Goal: Task Accomplishment & Management: Manage account settings

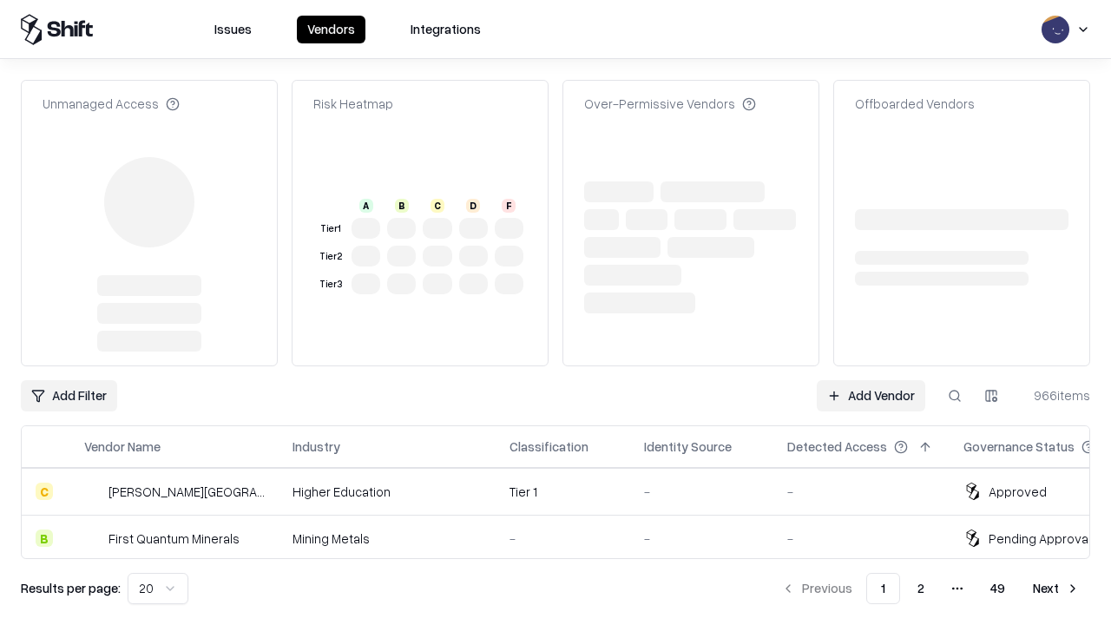
click at [871, 380] on link "Add Vendor" at bounding box center [871, 395] width 108 height 31
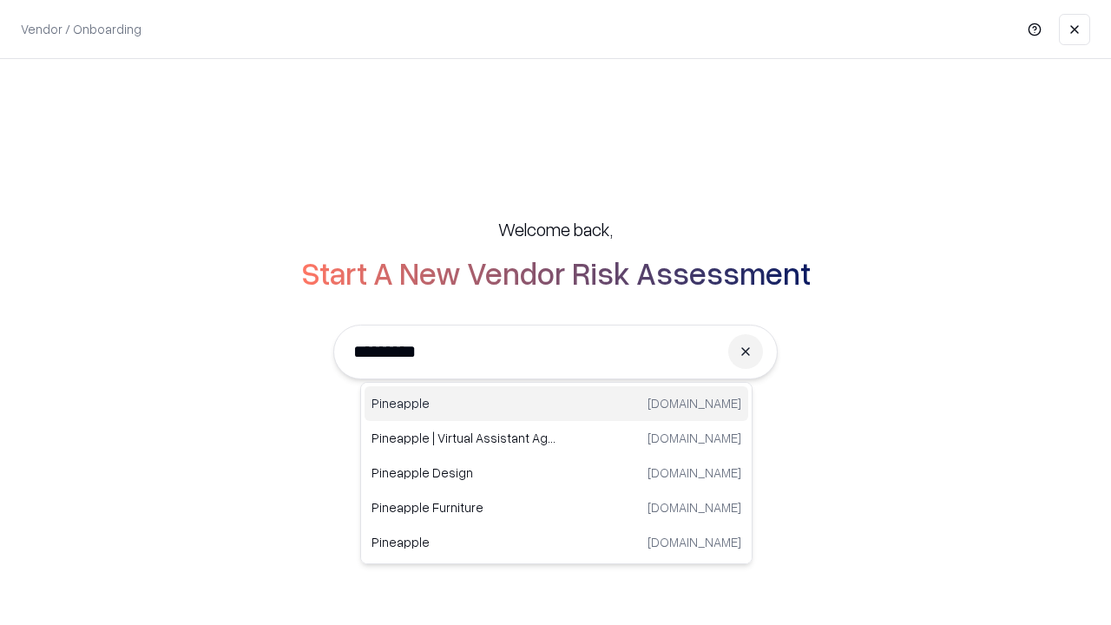
click at [556, 404] on div "Pineapple pineappleenergy.com" at bounding box center [557, 403] width 384 height 35
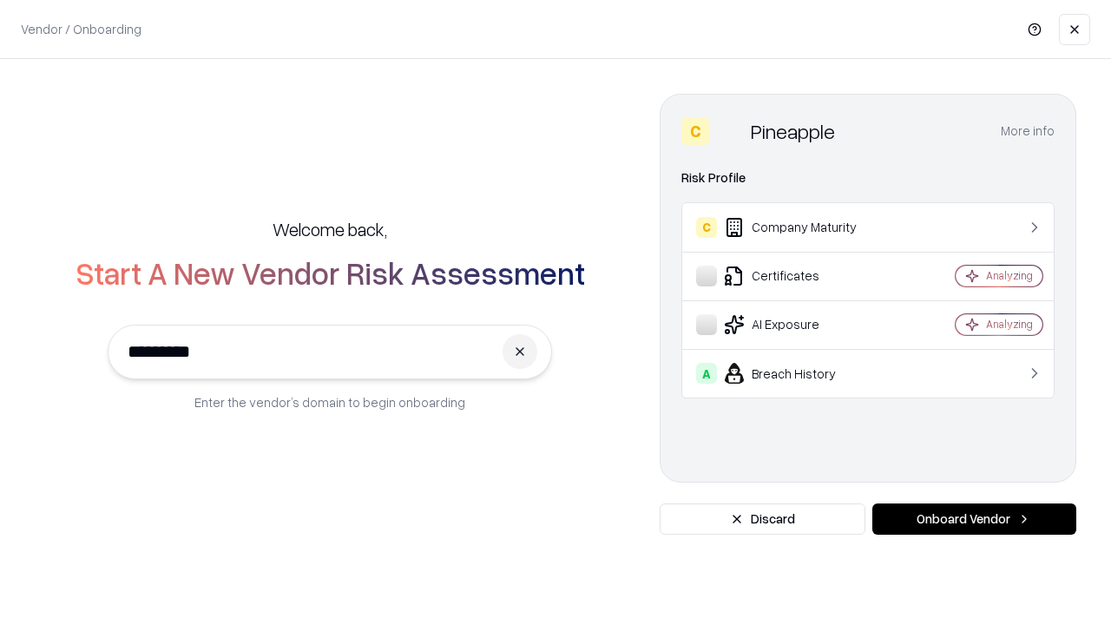
type input "*********"
click at [974, 519] on button "Onboard Vendor" at bounding box center [974, 518] width 204 height 31
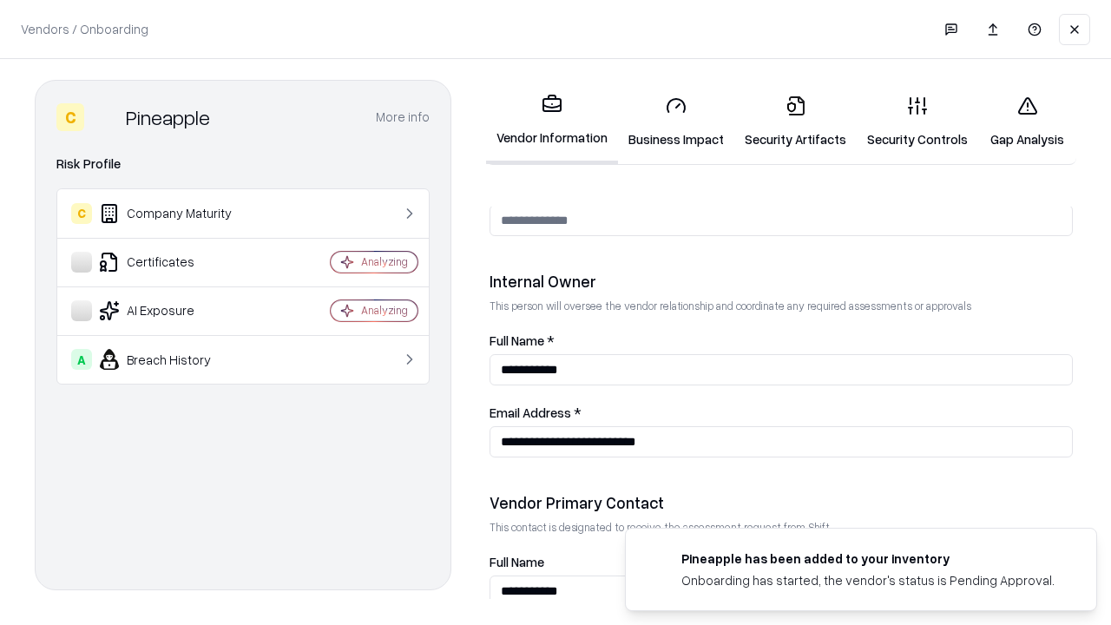
scroll to position [899, 0]
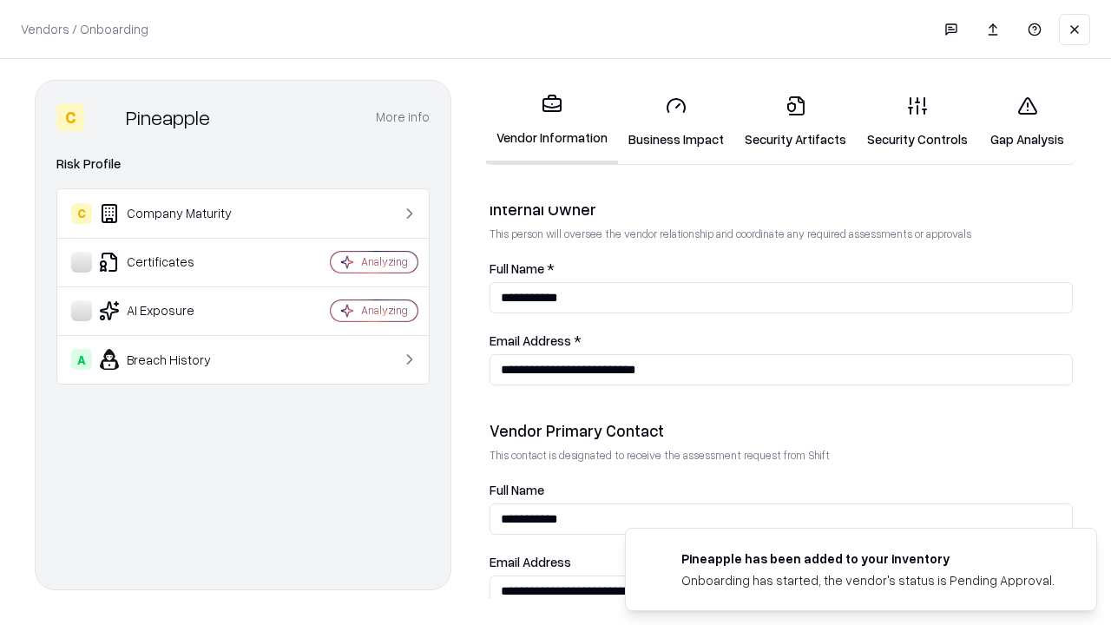
click at [676, 122] on link "Business Impact" at bounding box center [676, 122] width 116 height 81
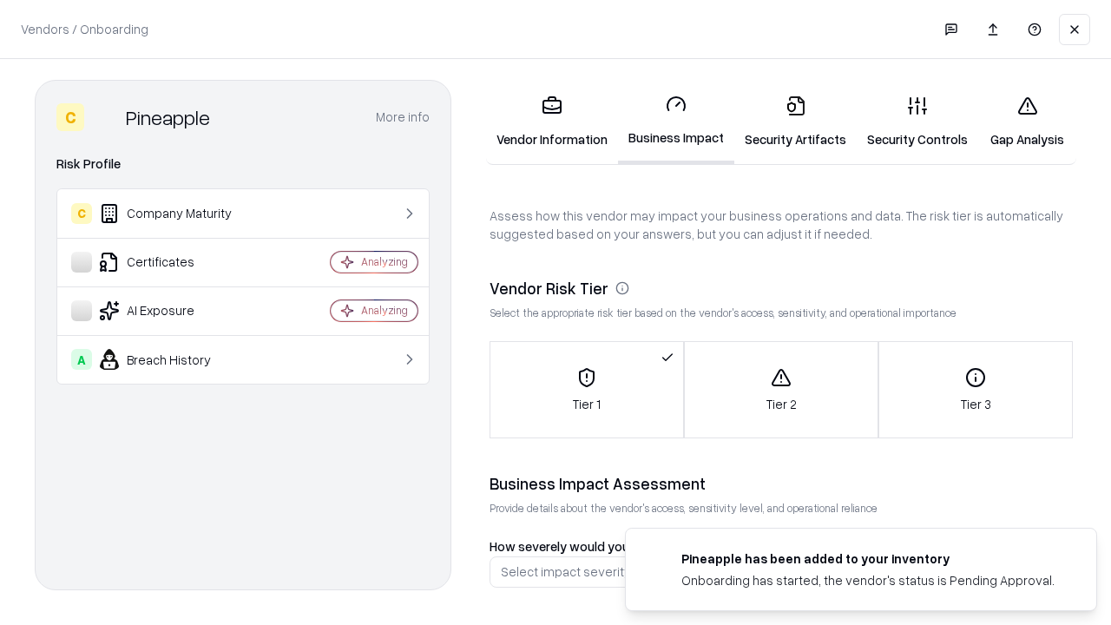
click at [795, 122] on link "Security Artifacts" at bounding box center [795, 122] width 122 height 81
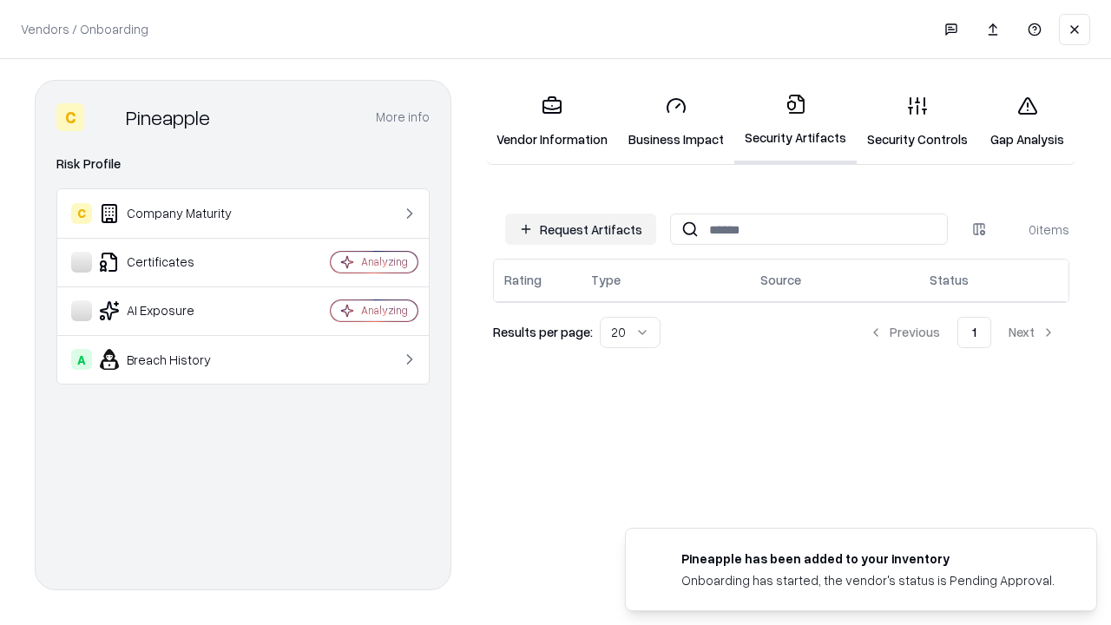
click at [581, 229] on button "Request Artifacts" at bounding box center [580, 229] width 151 height 31
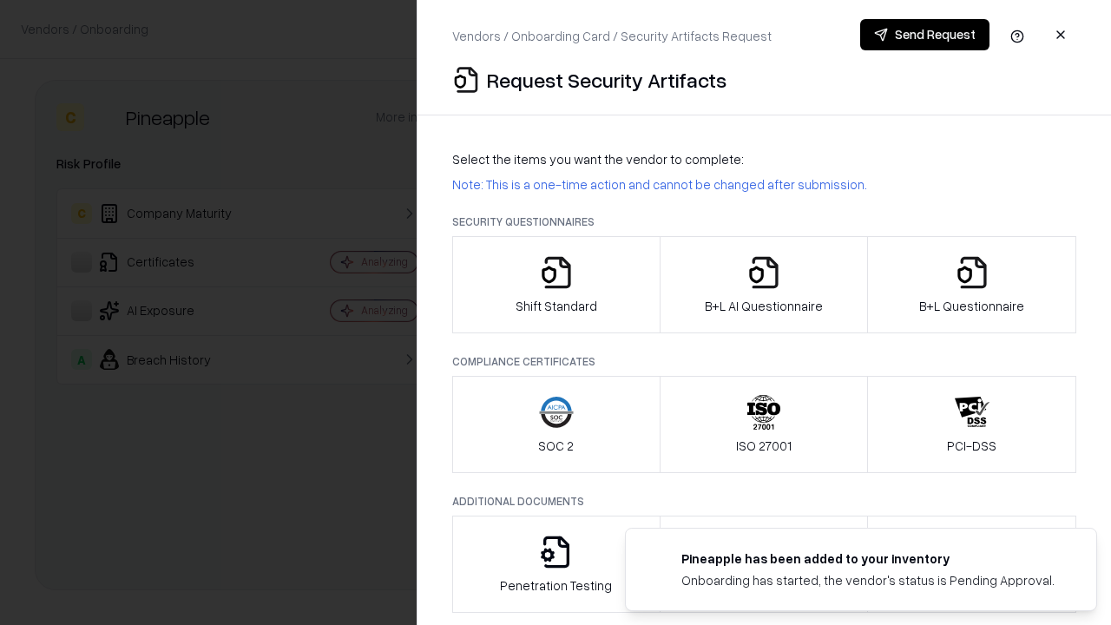
click at [555, 285] on icon "button" at bounding box center [556, 272] width 35 height 35
click at [924, 35] on button "Send Request" at bounding box center [924, 34] width 129 height 31
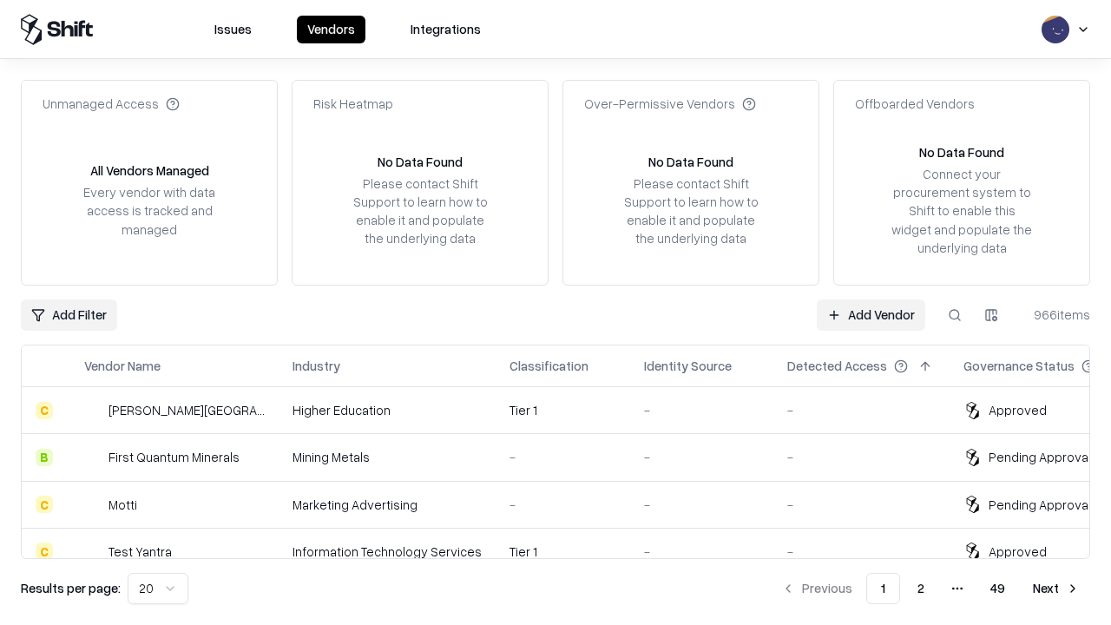
click at [955, 314] on button at bounding box center [954, 314] width 31 height 31
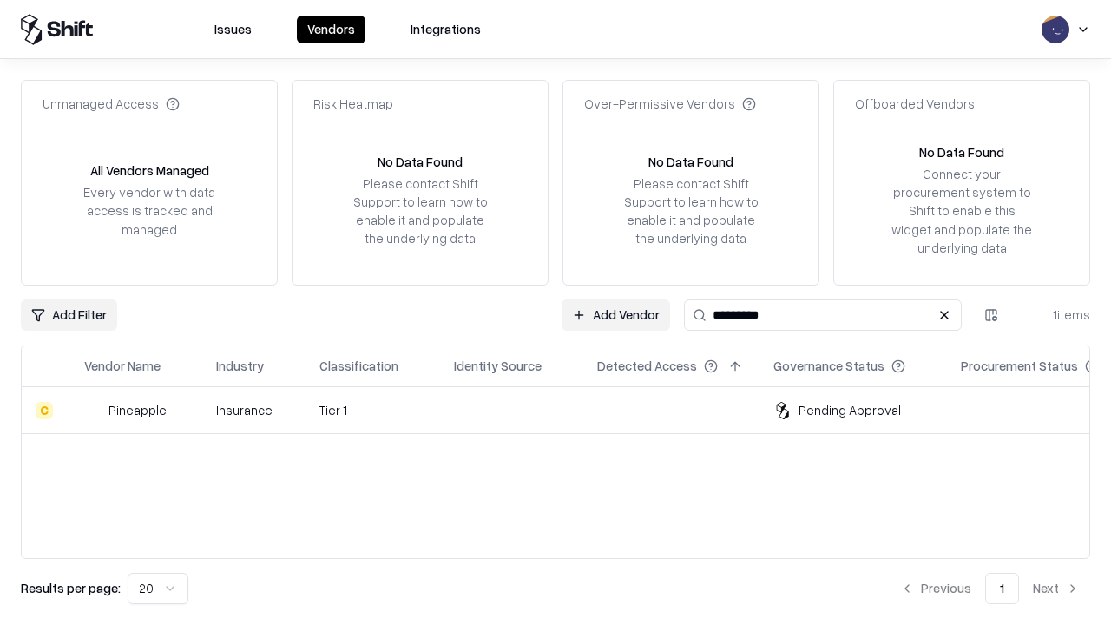
type input "*********"
click at [566, 410] on div "-" at bounding box center [511, 410] width 115 height 18
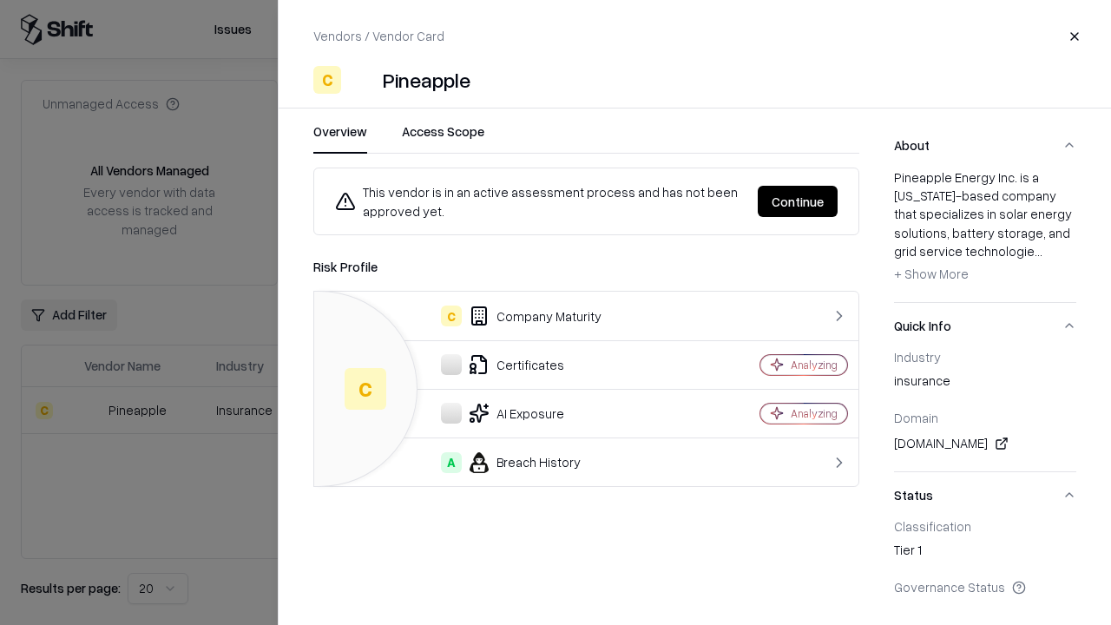
click at [798, 201] on button "Continue" at bounding box center [798, 201] width 80 height 31
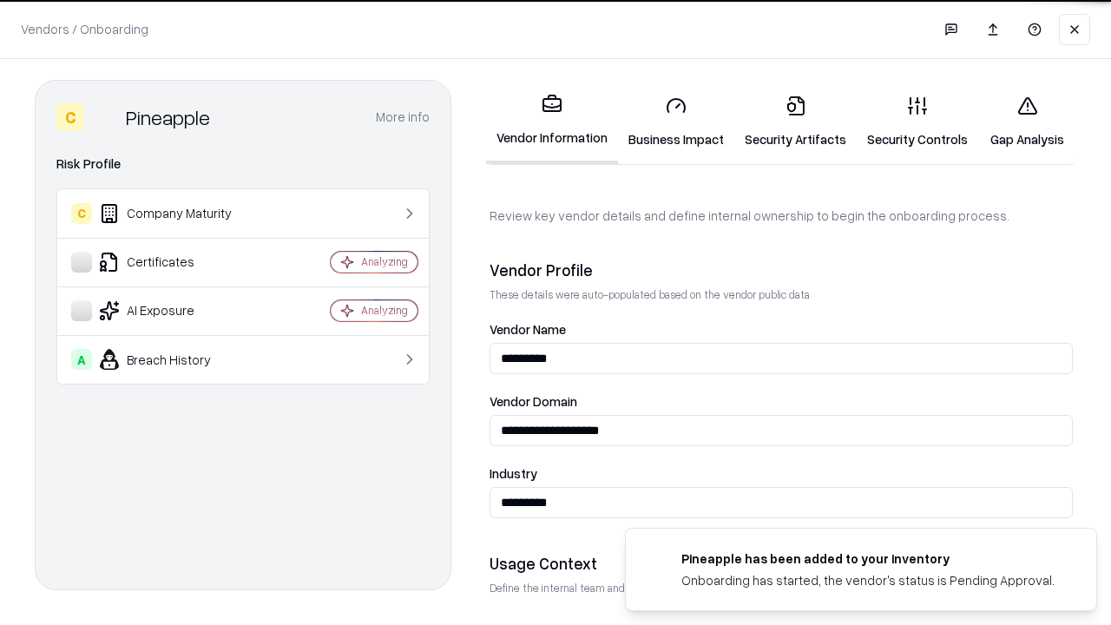
click at [795, 122] on link "Security Artifacts" at bounding box center [795, 122] width 122 height 81
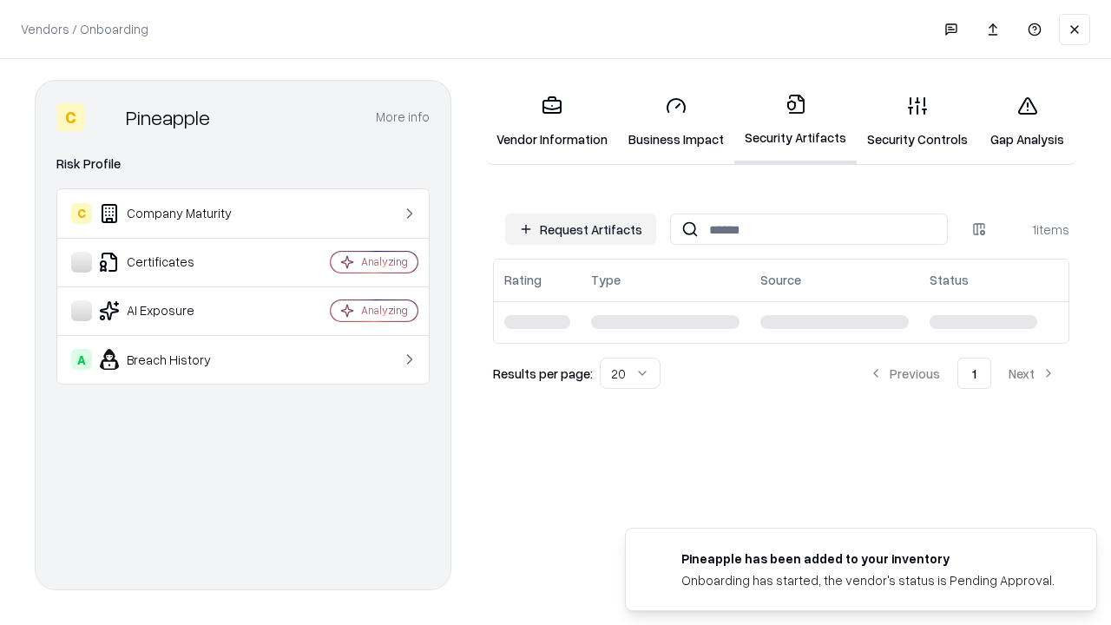
click at [917, 122] on link "Security Controls" at bounding box center [918, 122] width 122 height 81
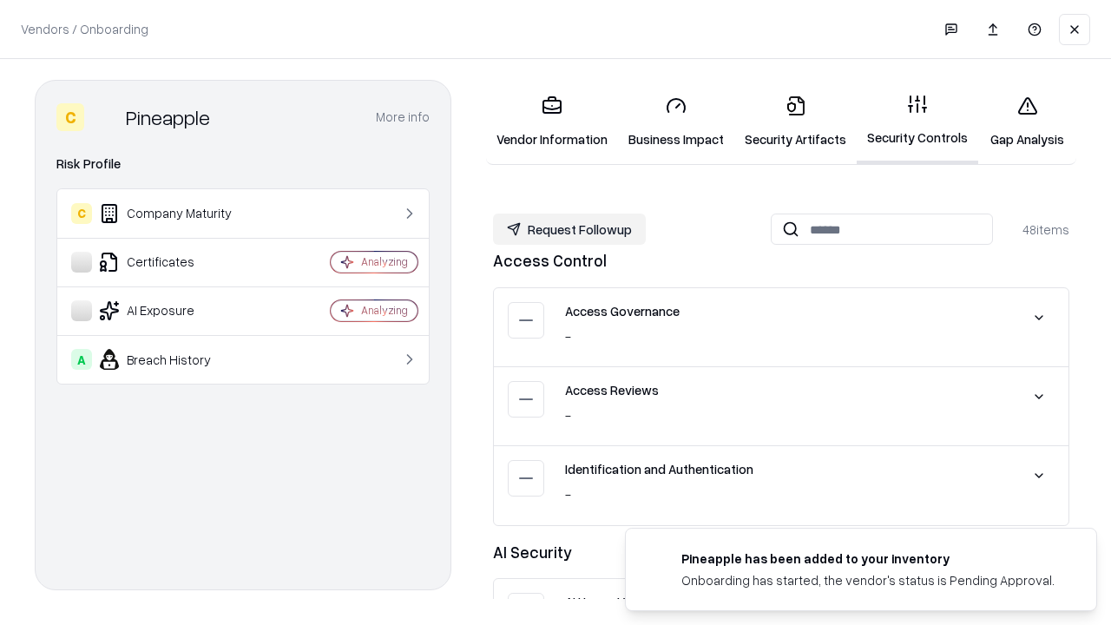
click at [569, 229] on button "Request Followup" at bounding box center [569, 229] width 153 height 31
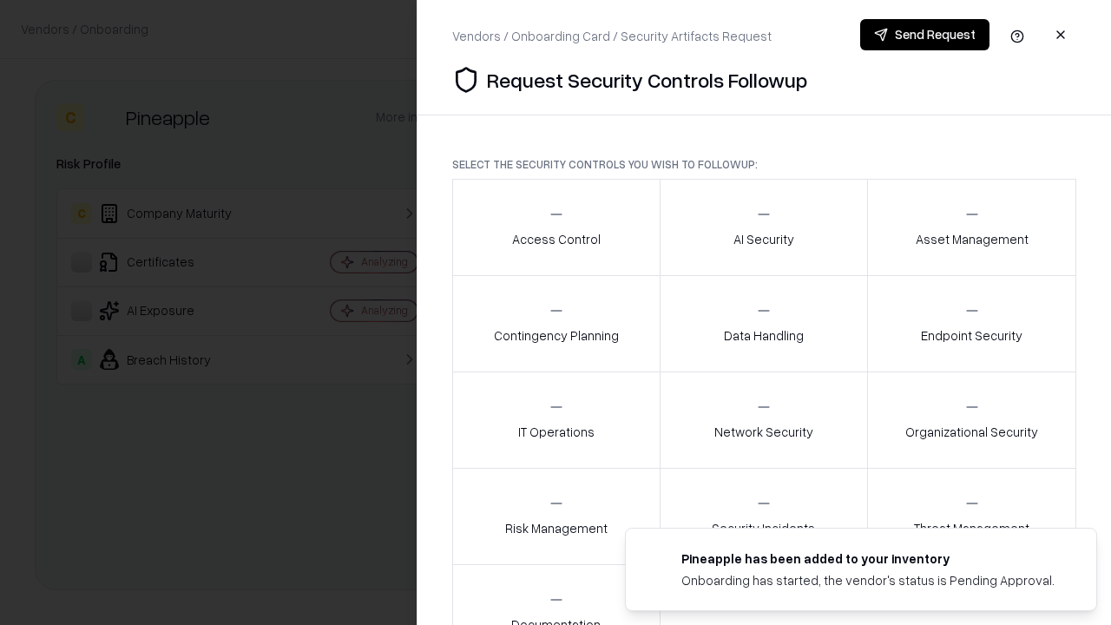
click at [555, 227] on div "Access Control" at bounding box center [556, 227] width 89 height 43
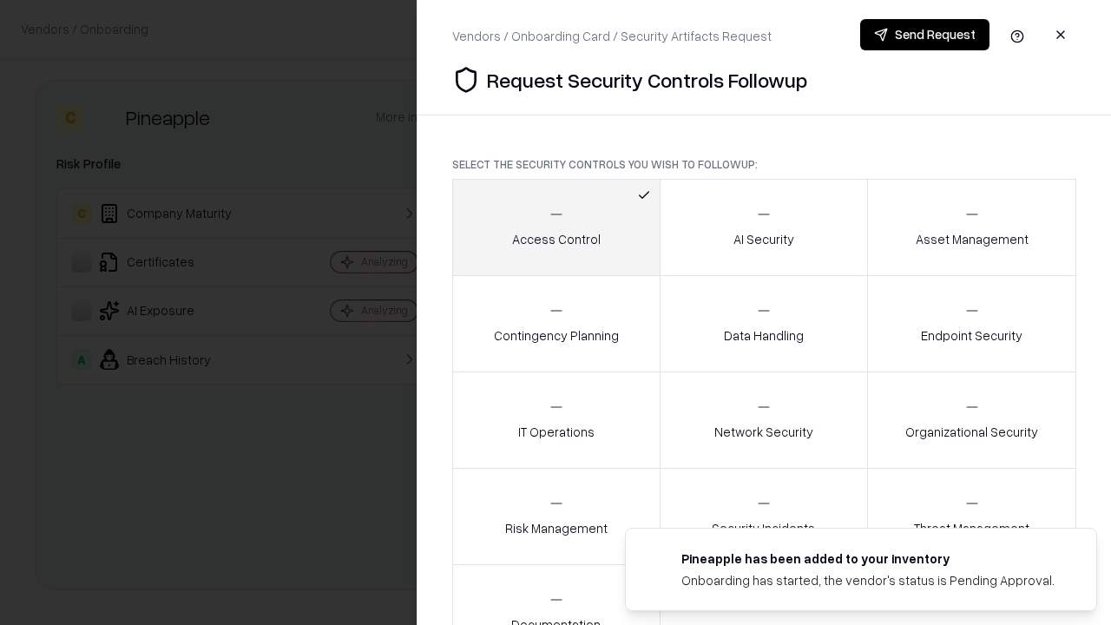
click at [924, 35] on button "Send Request" at bounding box center [924, 34] width 129 height 31
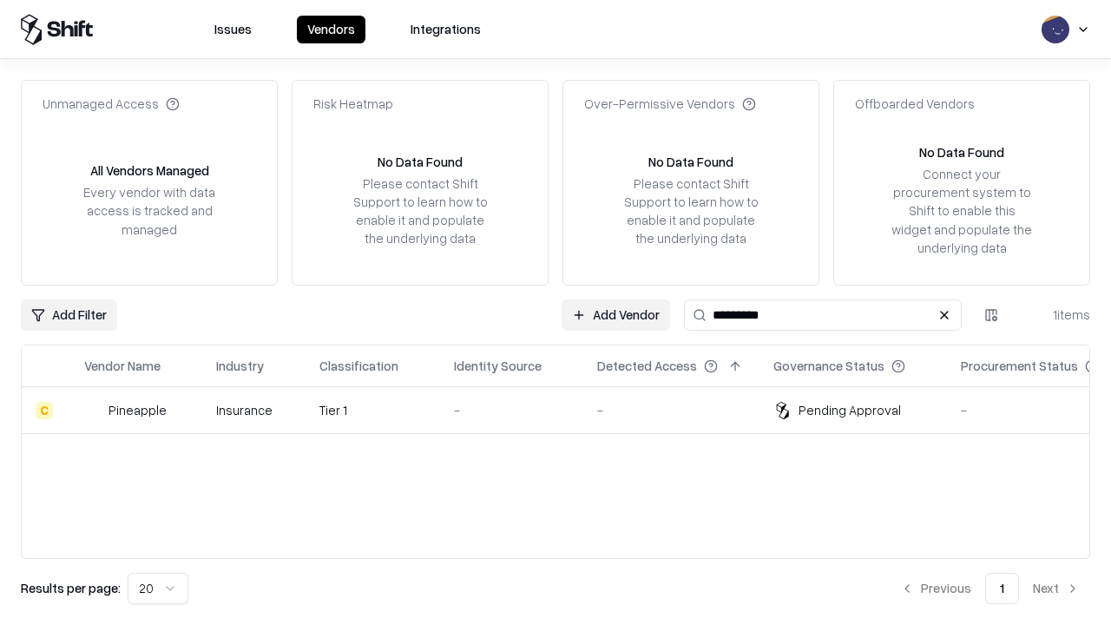
type input "*********"
click at [566, 410] on div "-" at bounding box center [511, 410] width 115 height 18
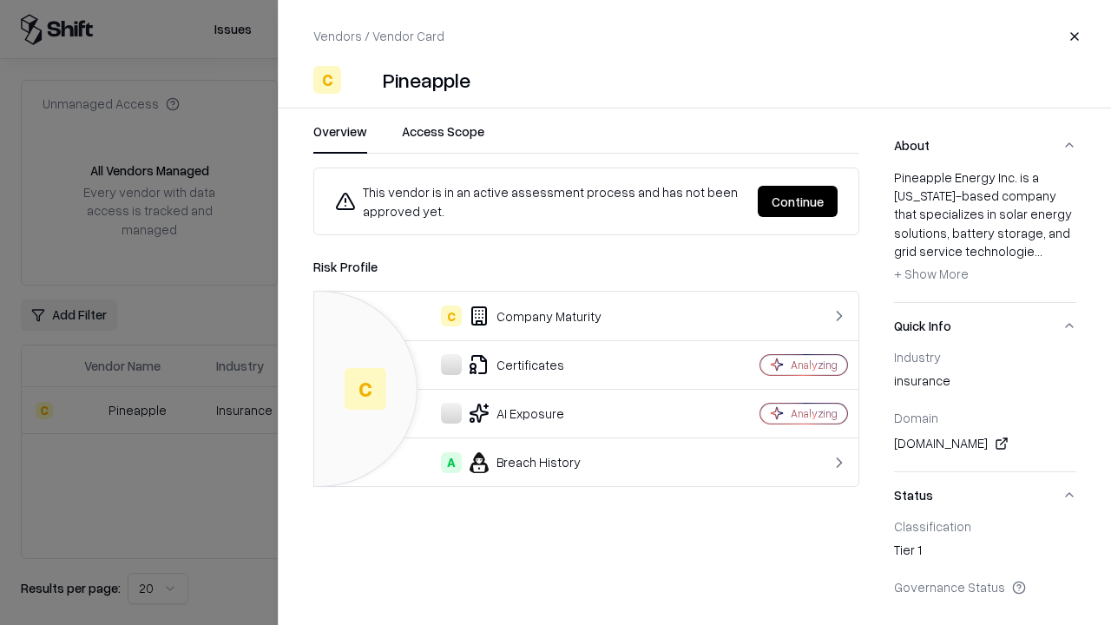
click at [798, 201] on button "Continue" at bounding box center [798, 201] width 80 height 31
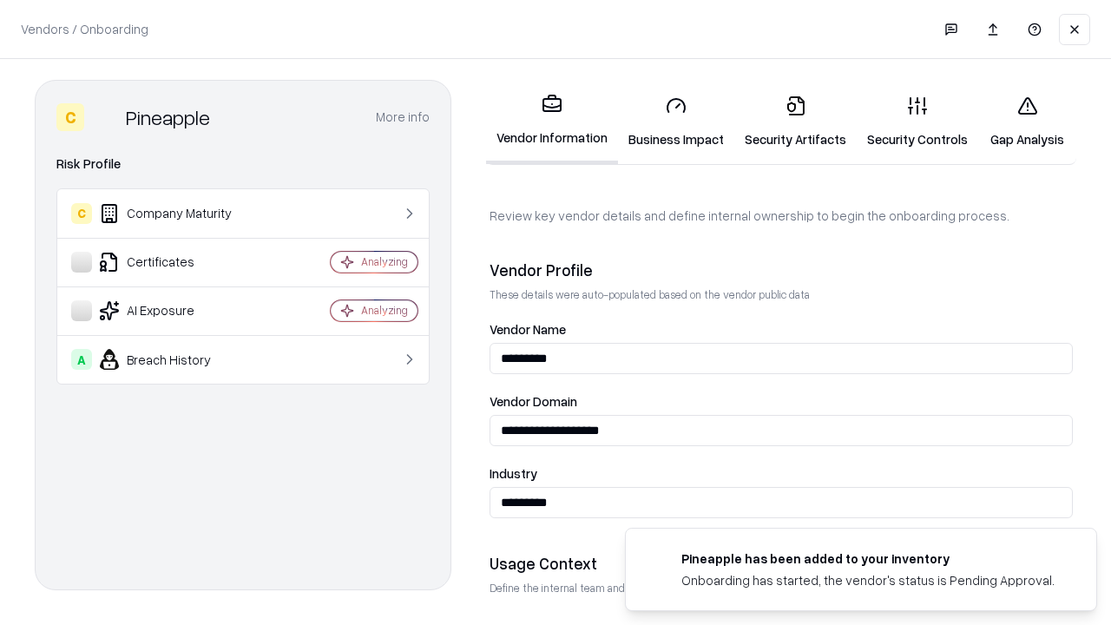
click at [1027, 122] on link "Gap Analysis" at bounding box center [1027, 122] width 98 height 81
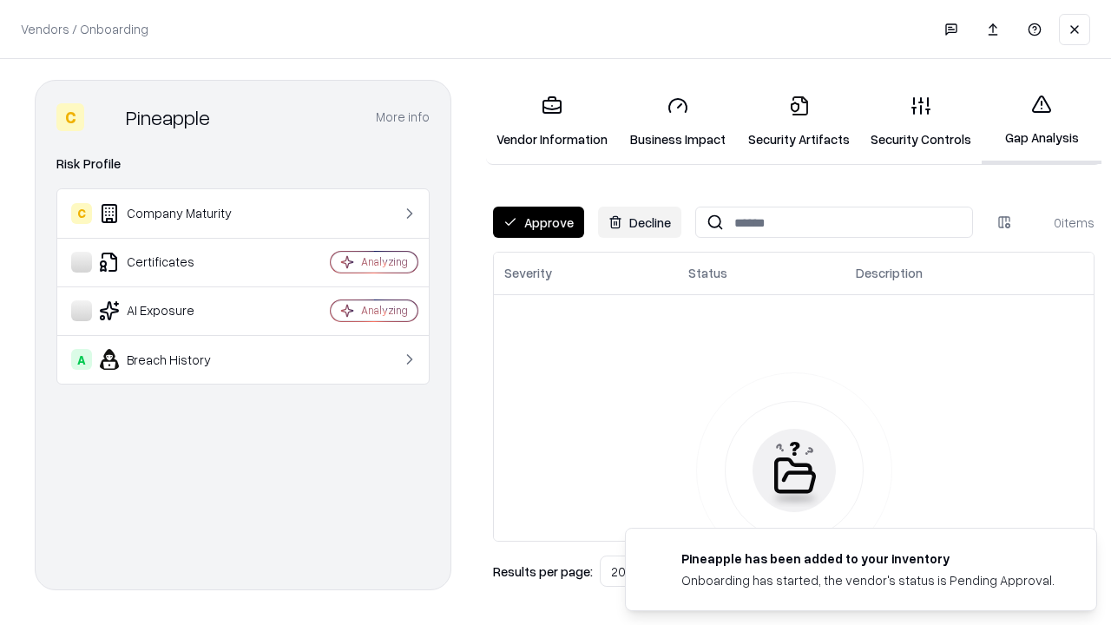
click at [538, 222] on button "Approve" at bounding box center [538, 222] width 91 height 31
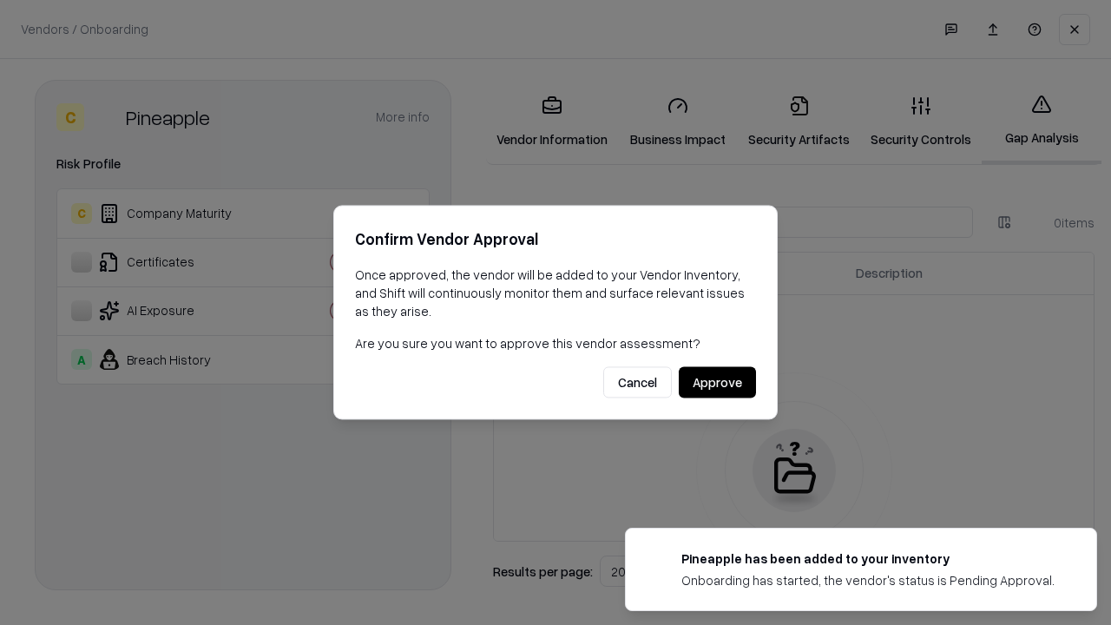
click at [717, 382] on button "Approve" at bounding box center [717, 382] width 77 height 31
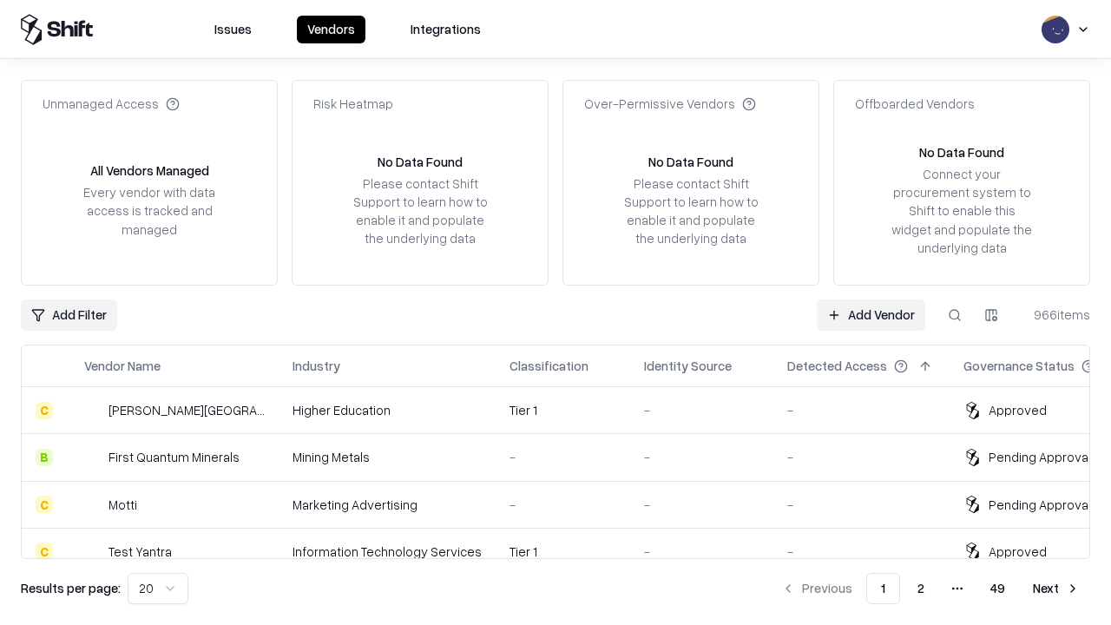
type input "*********"
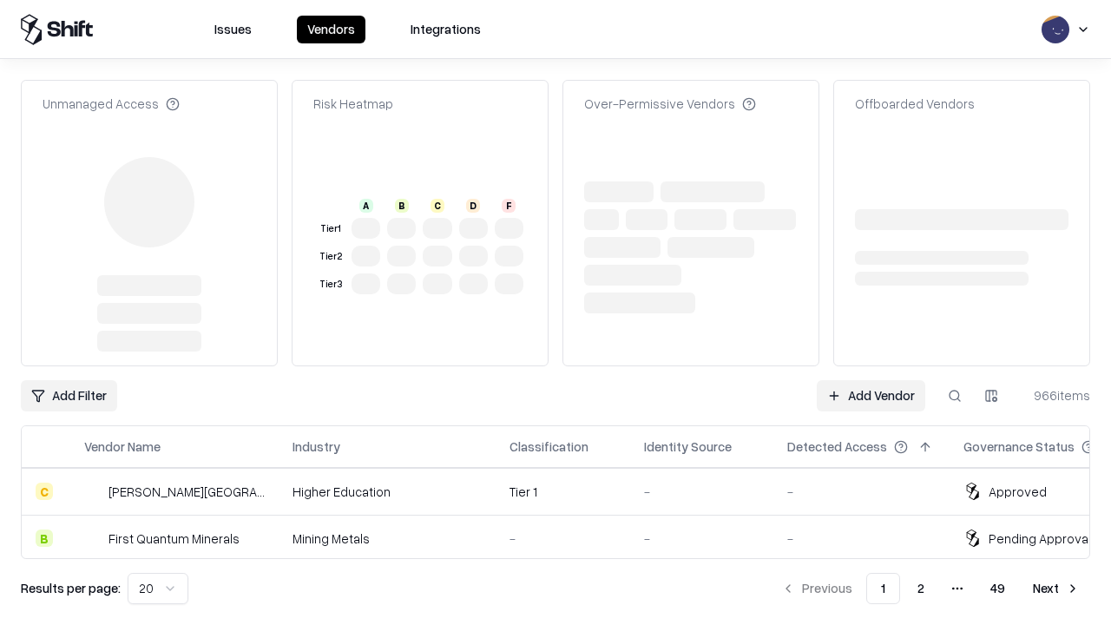
click at [871, 380] on link "Add Vendor" at bounding box center [871, 395] width 108 height 31
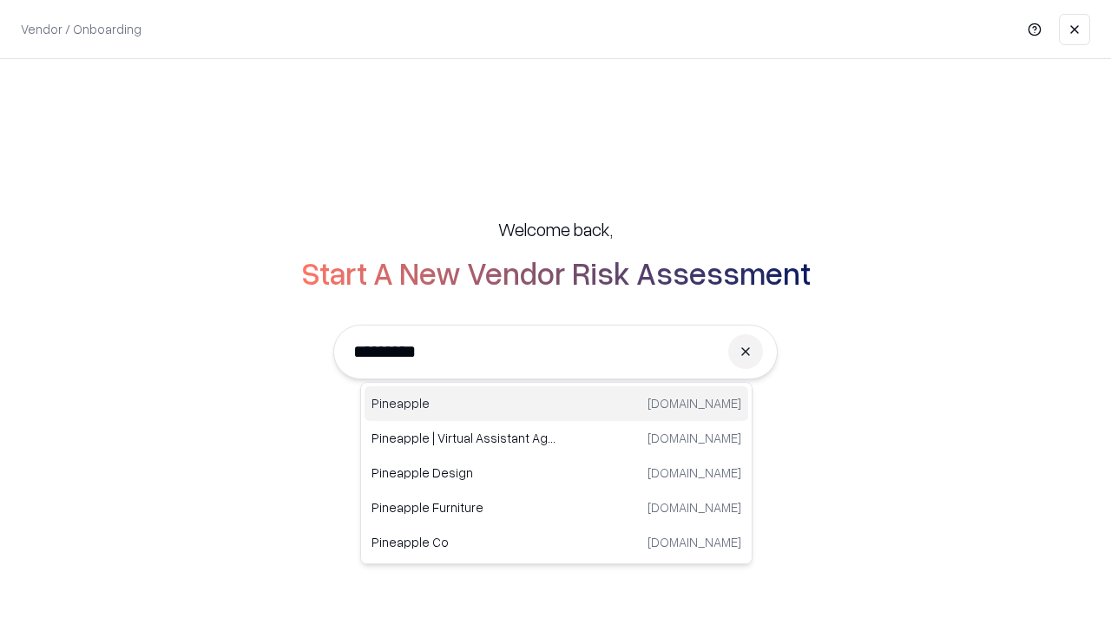
click at [556, 404] on div "Pineapple pineappleenergy.com" at bounding box center [557, 403] width 384 height 35
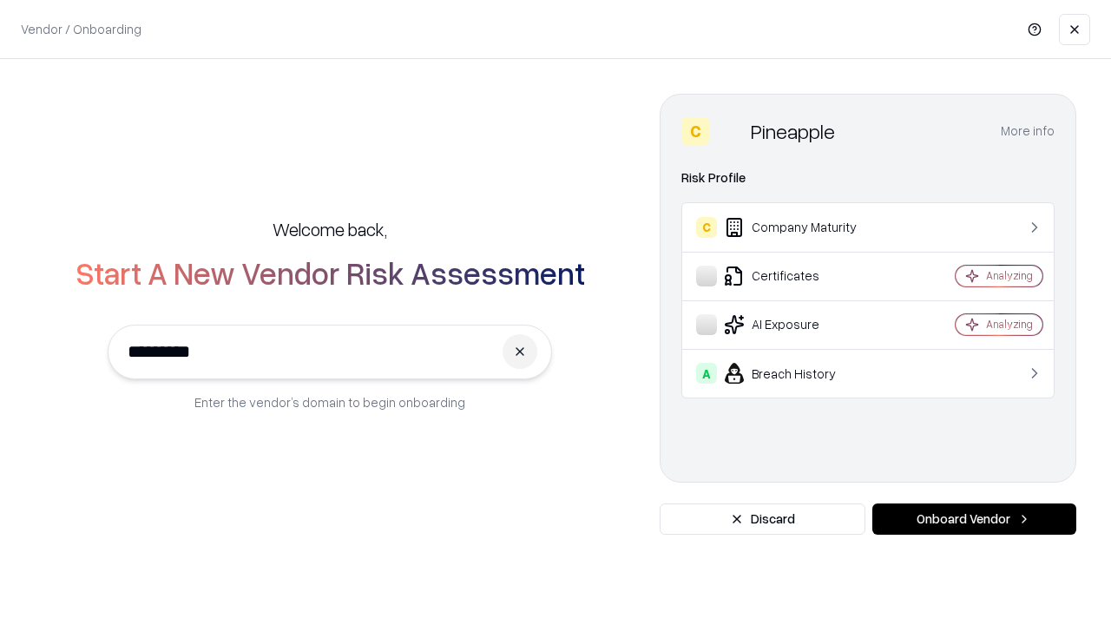
type input "*********"
click at [974, 519] on button "Onboard Vendor" at bounding box center [974, 518] width 204 height 31
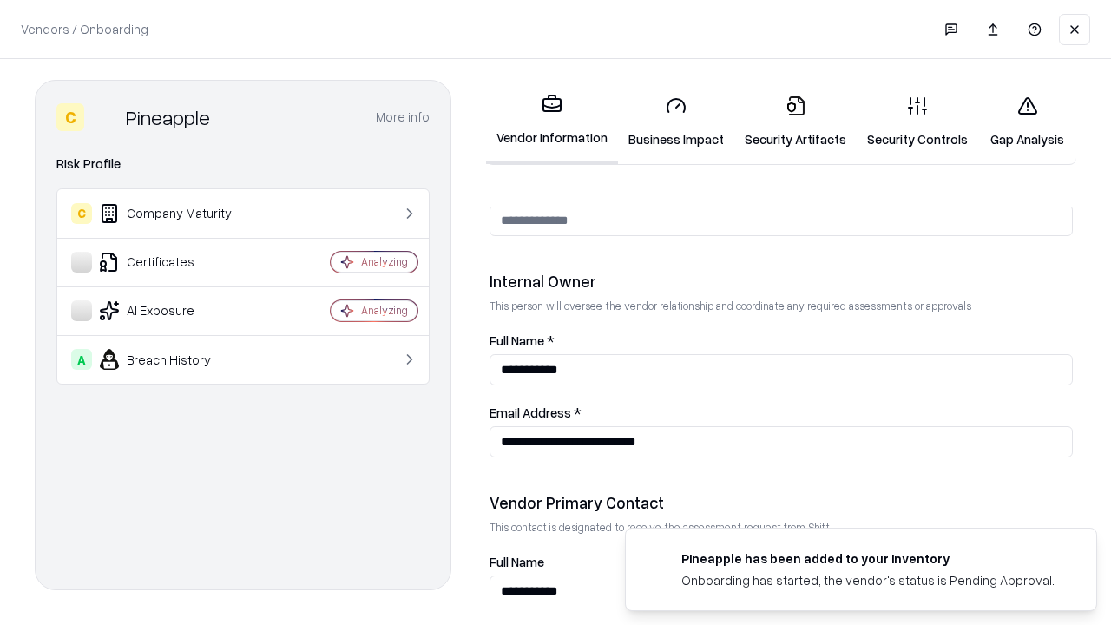
scroll to position [899, 0]
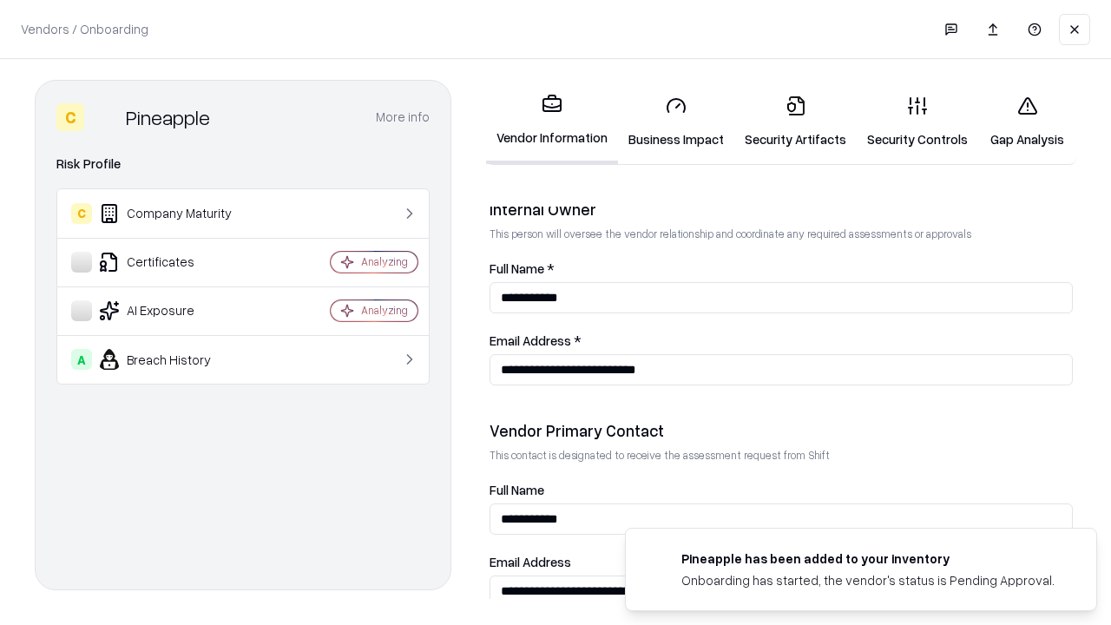
click at [1027, 122] on link "Gap Analysis" at bounding box center [1027, 122] width 98 height 81
